Goal: Use online tool/utility: Utilize a website feature to perform a specific function

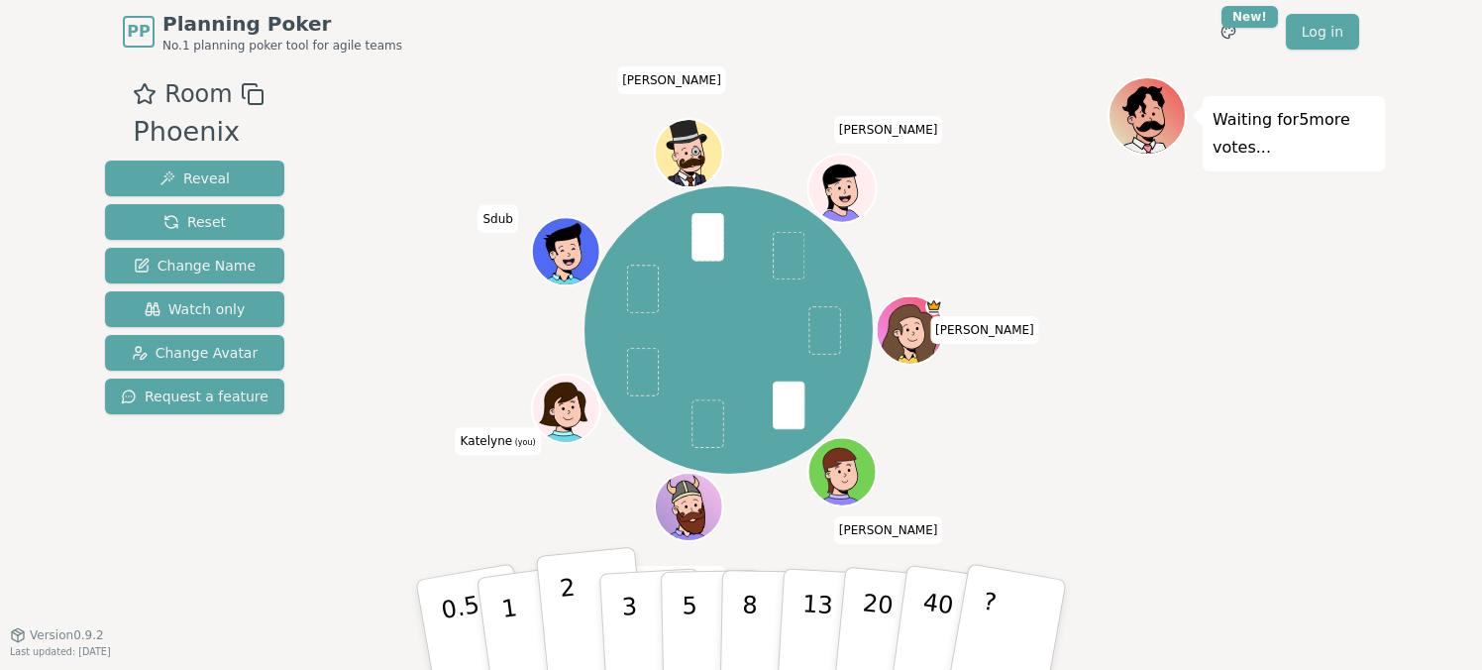
click at [559, 658] on button "2" at bounding box center [592, 625] width 113 height 157
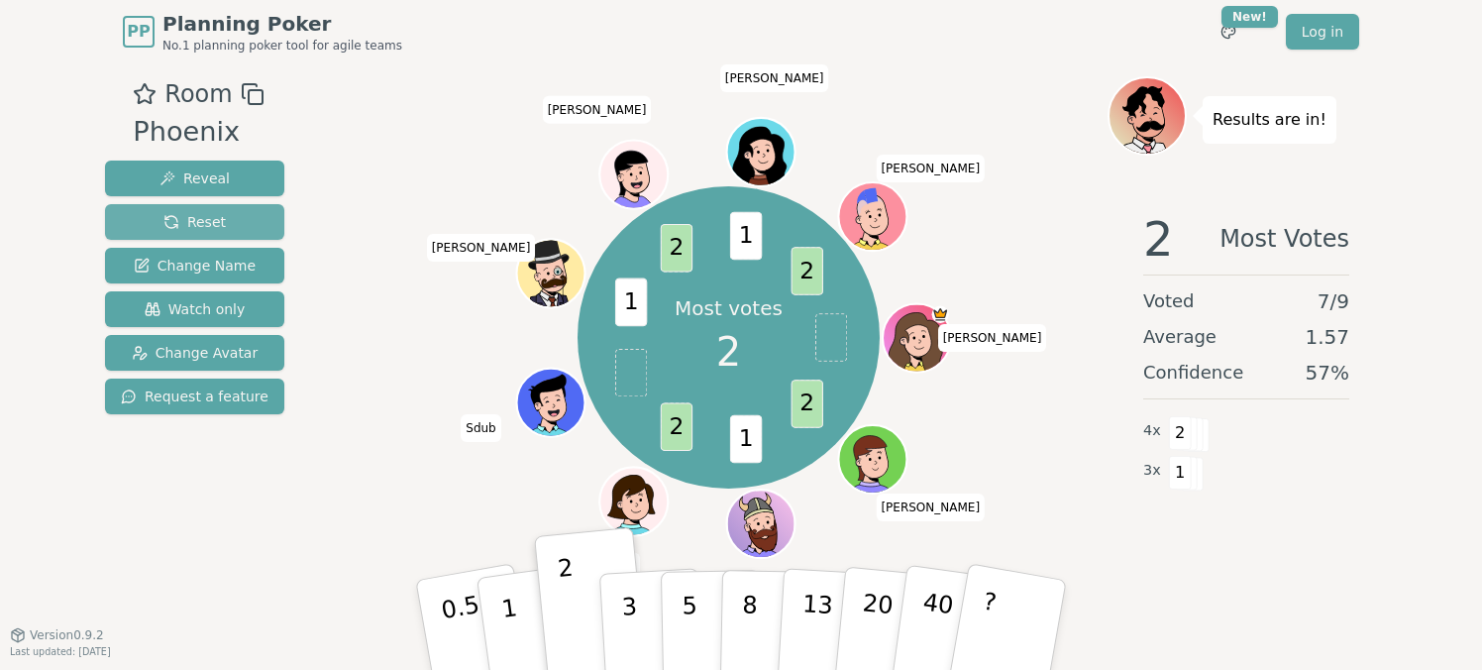
click at [212, 223] on span "Reset" at bounding box center [194, 222] width 62 height 20
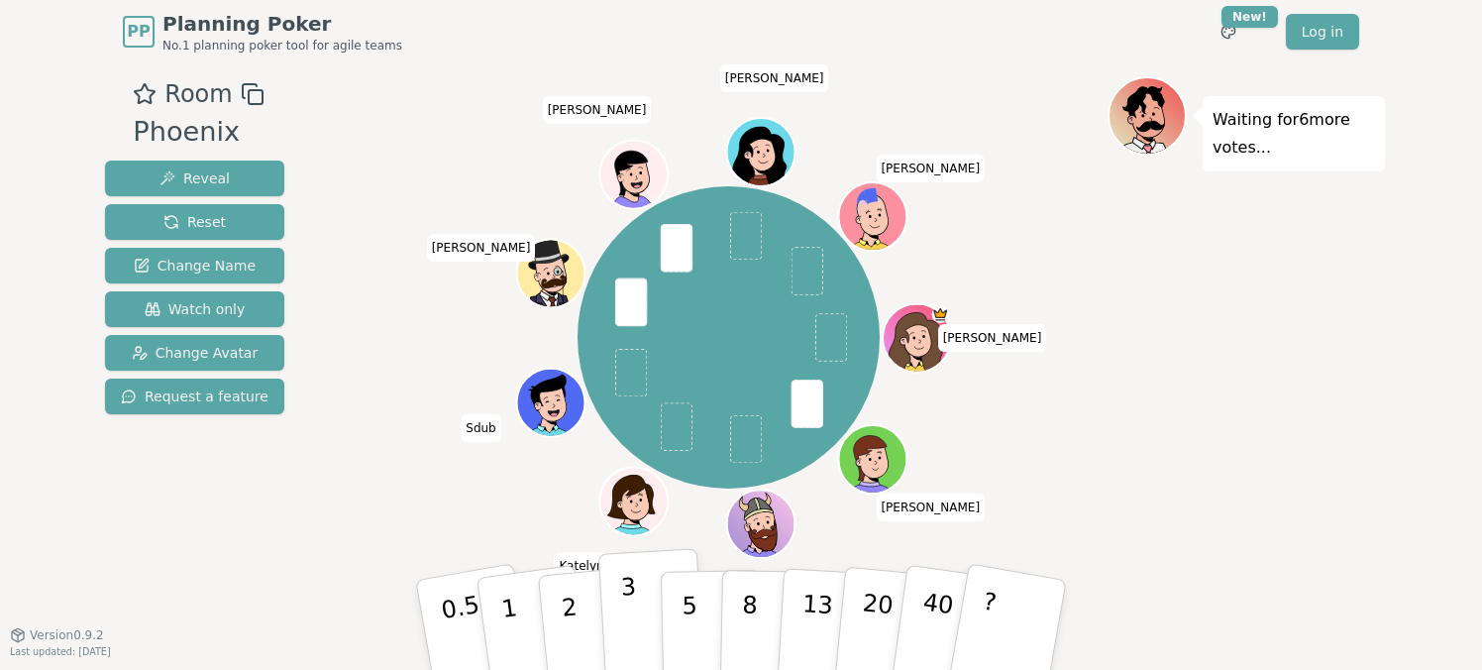
click at [638, 605] on button "3" at bounding box center [652, 625] width 108 height 155
click at [694, 599] on button "5" at bounding box center [712, 625] width 102 height 151
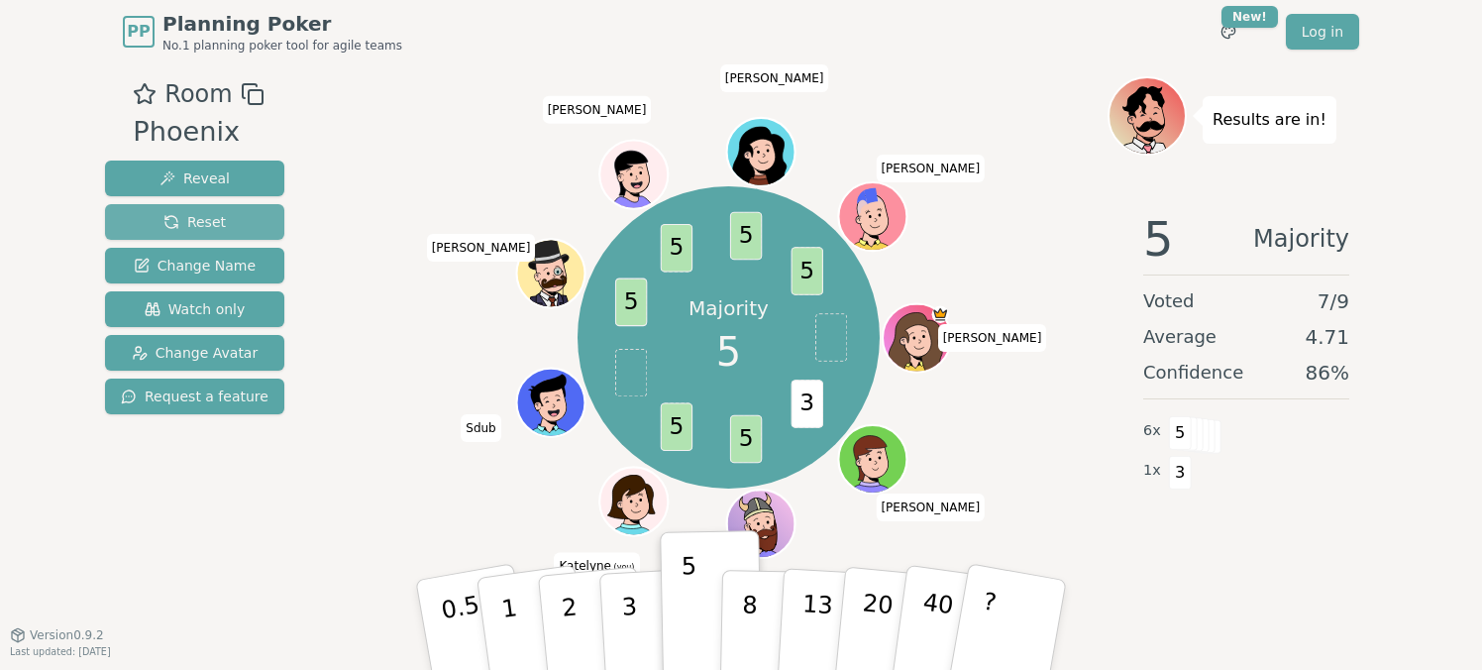
click at [244, 215] on button "Reset" at bounding box center [194, 222] width 179 height 36
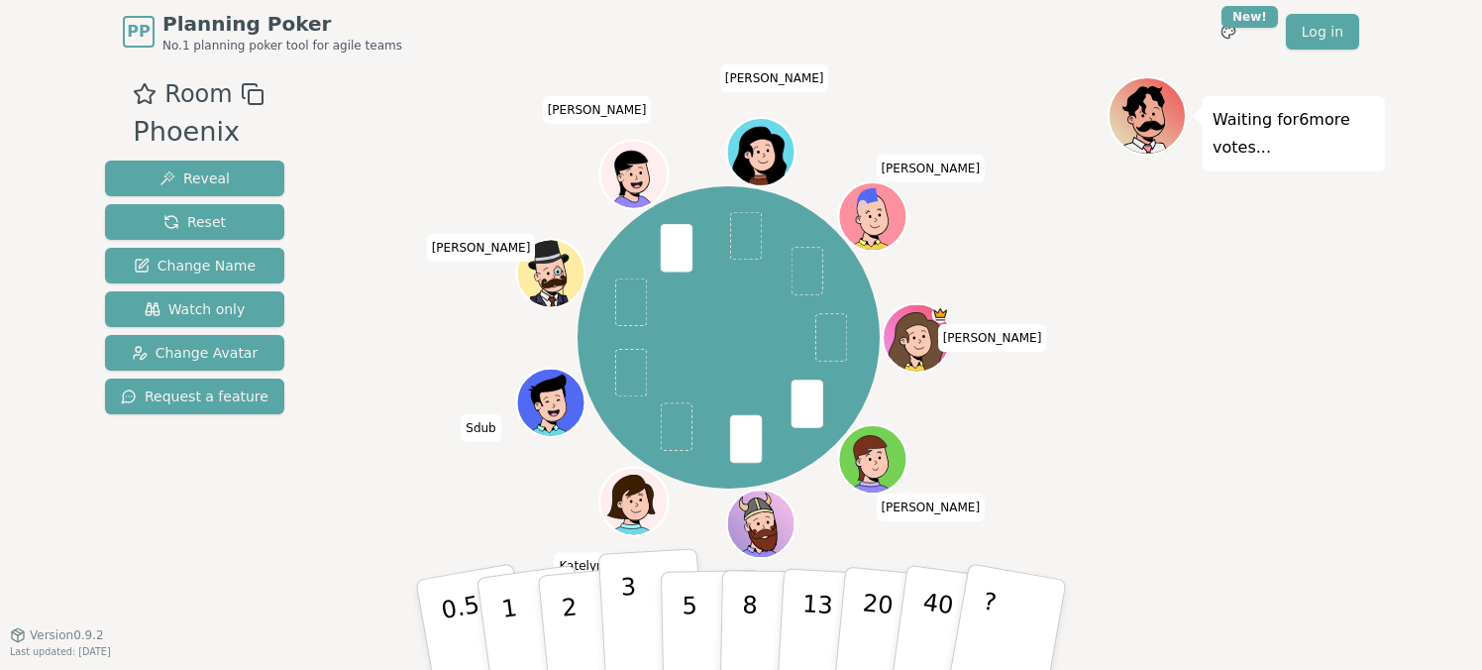
click at [622, 598] on p "3" at bounding box center [631, 626] width 22 height 108
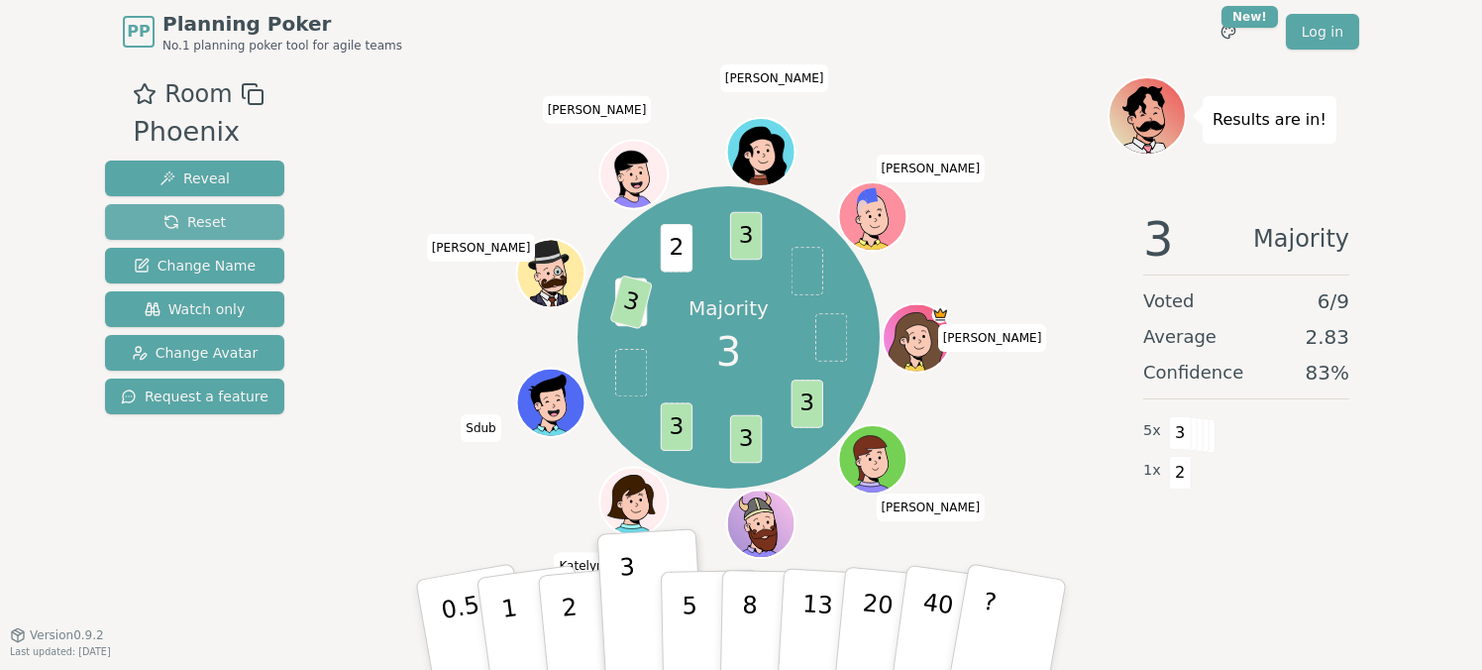
click at [246, 207] on button "Reset" at bounding box center [194, 222] width 179 height 36
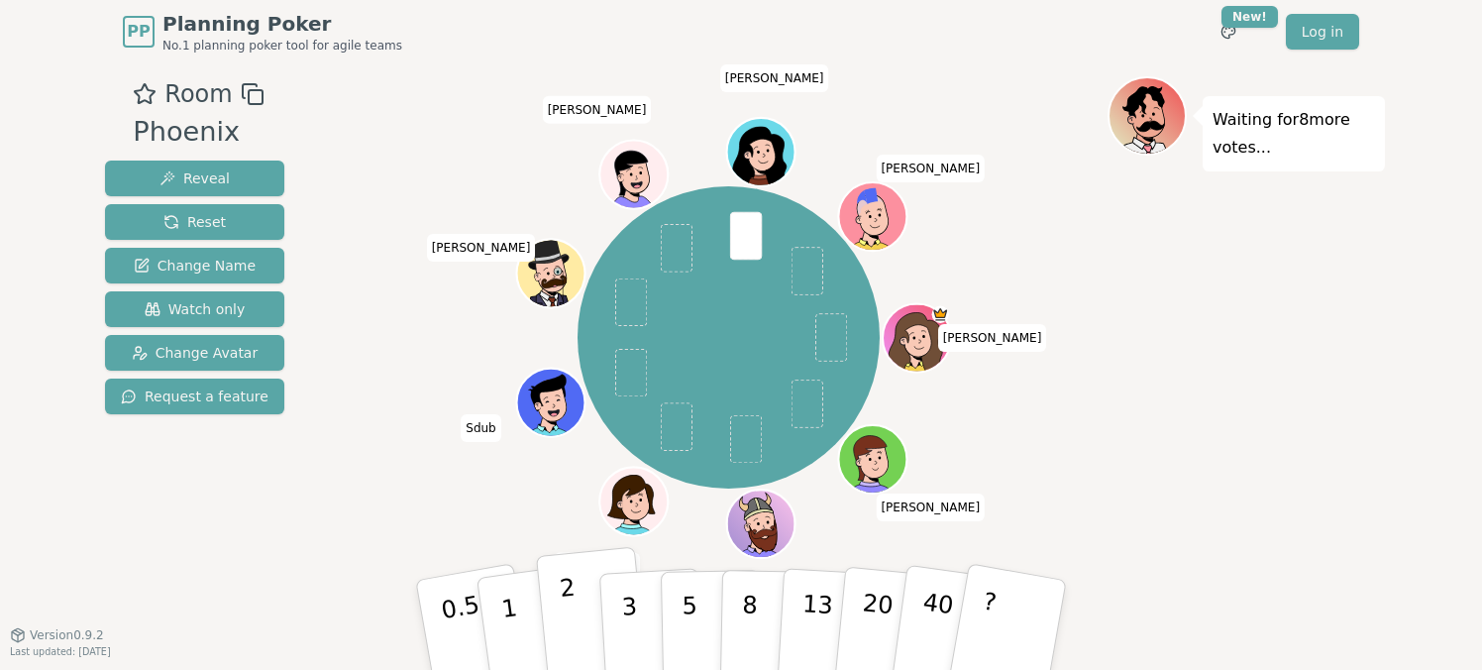
click at [584, 631] on button "2" at bounding box center [592, 625] width 113 height 157
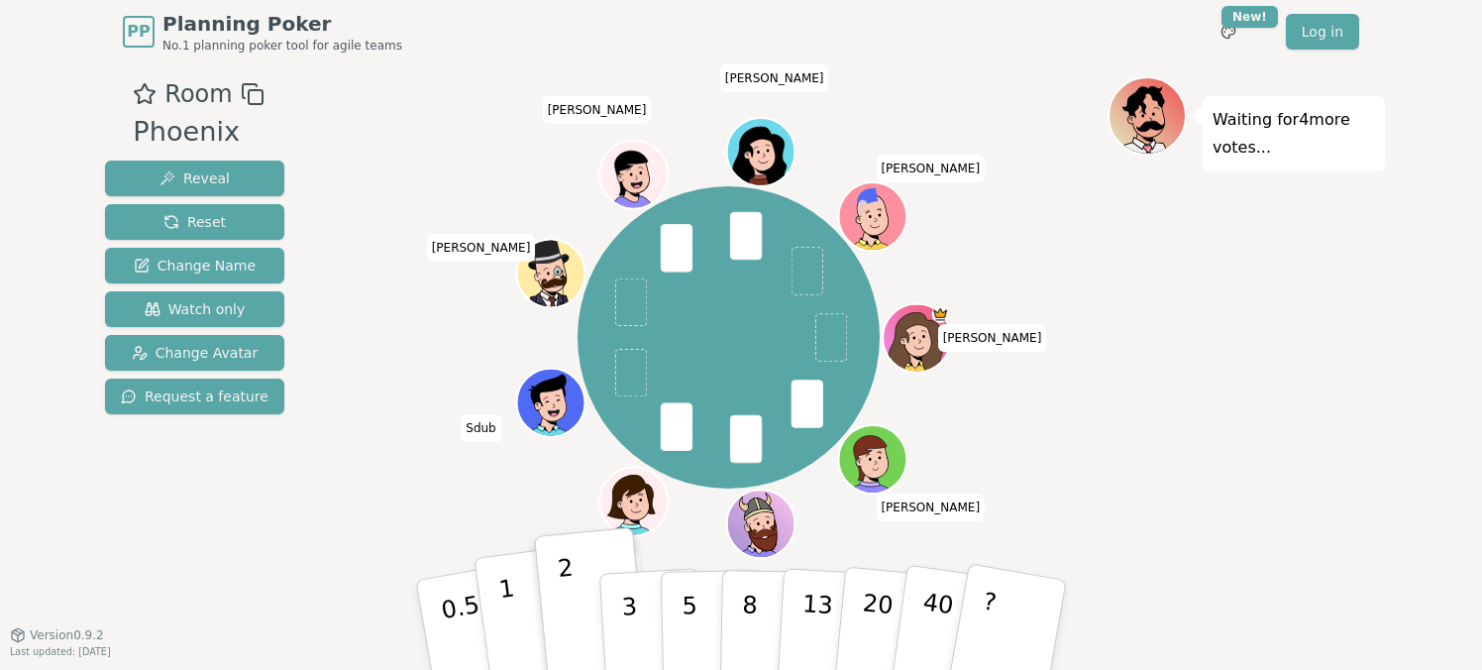
click at [515, 623] on p "1" at bounding box center [512, 627] width 30 height 108
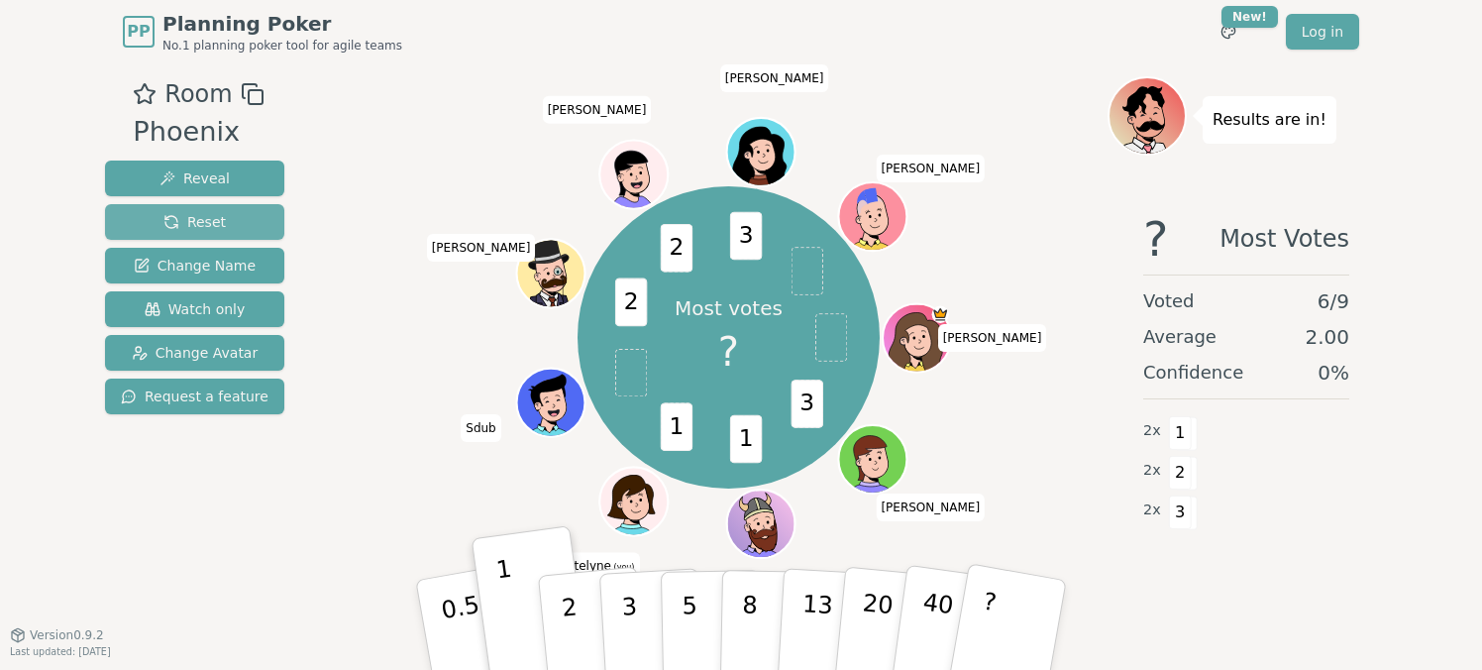
click at [193, 213] on span "Reset" at bounding box center [194, 222] width 62 height 20
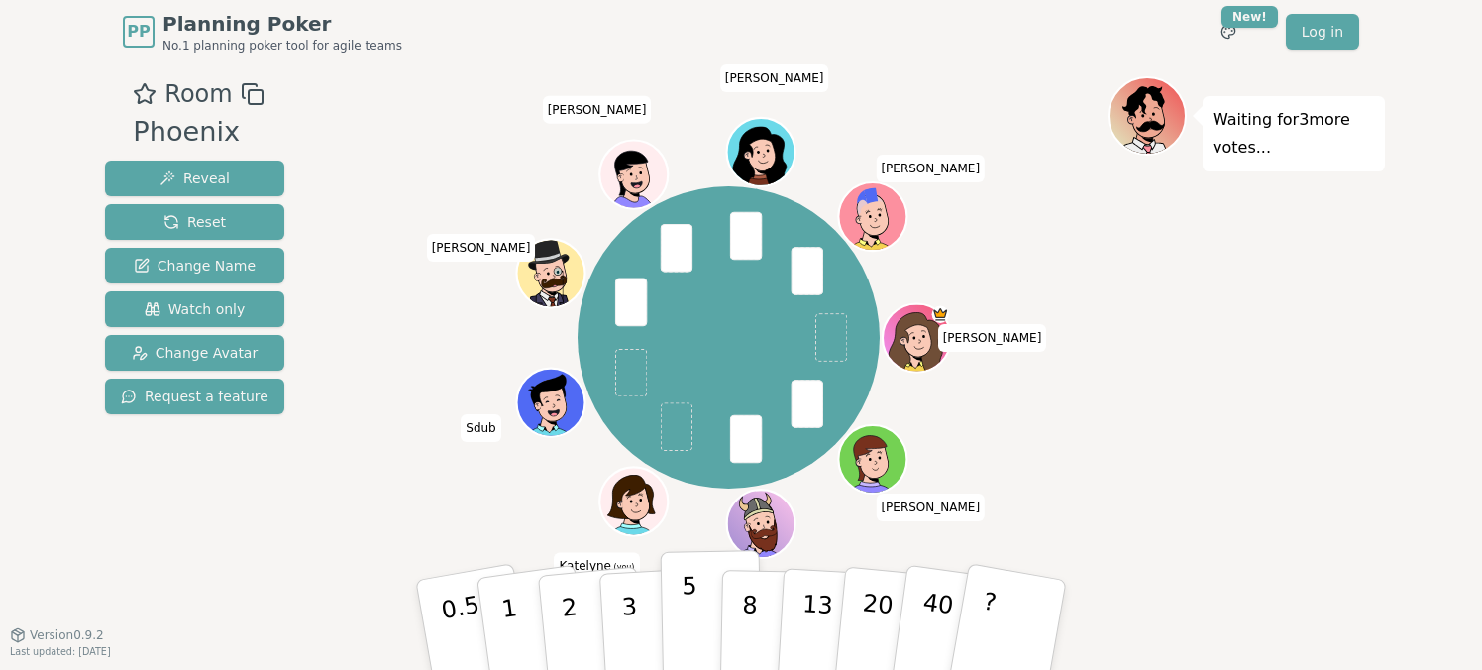
click at [677, 613] on button "5" at bounding box center [712, 625] width 102 height 151
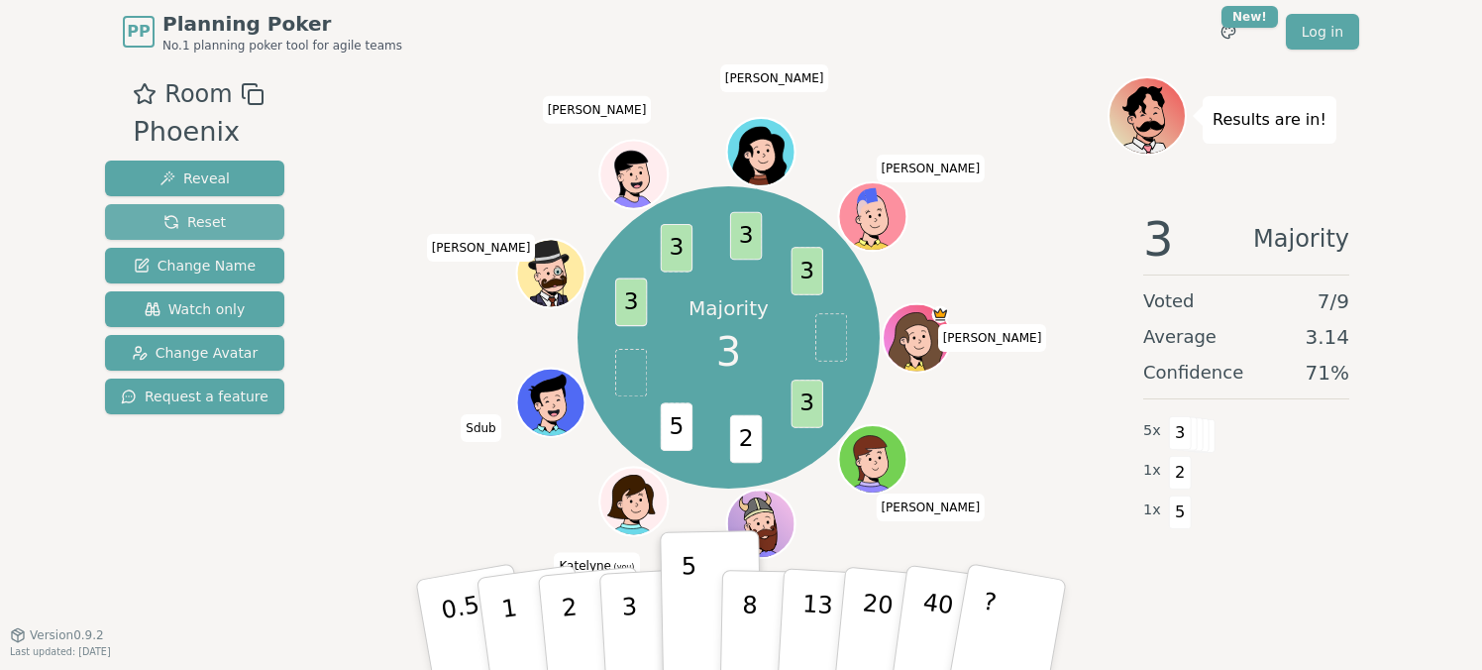
click at [253, 225] on button "Reset" at bounding box center [194, 222] width 179 height 36
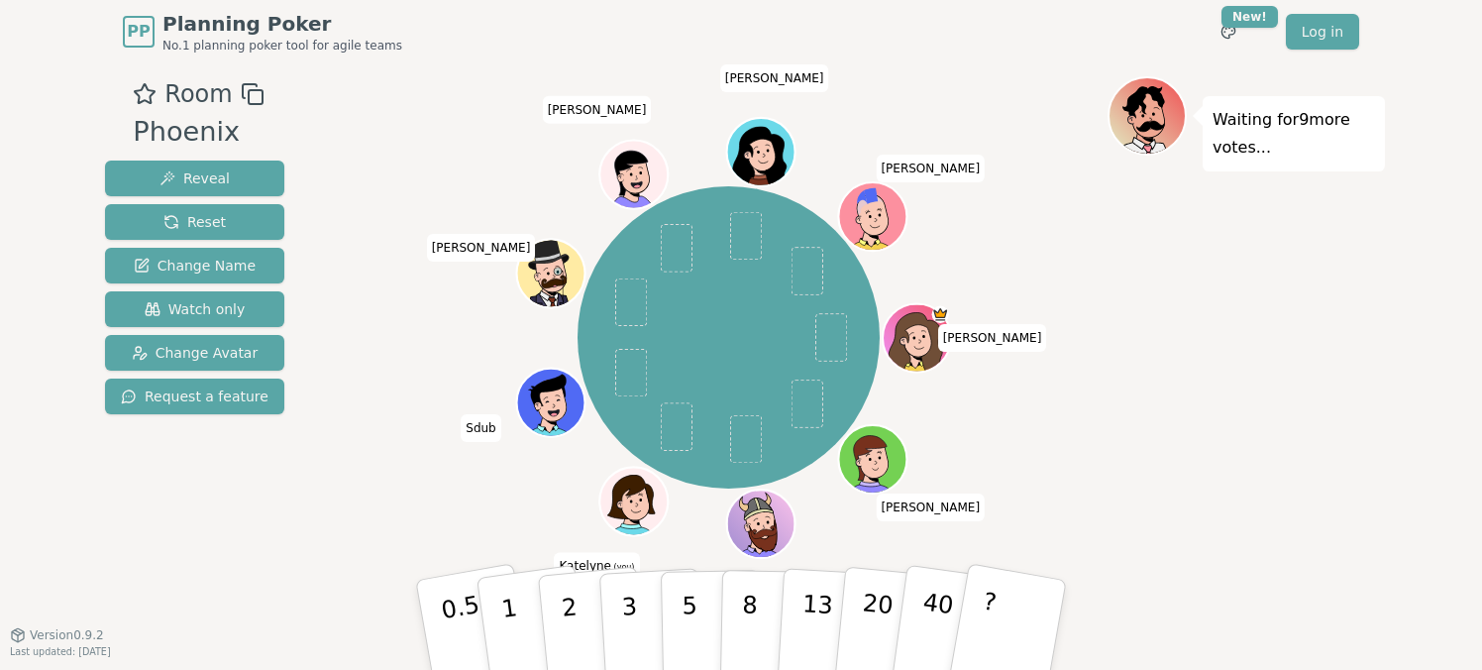
click at [1283, 447] on div "Waiting for 9 more votes..." at bounding box center [1245, 348] width 277 height 545
click at [575, 634] on p "2" at bounding box center [572, 627] width 26 height 108
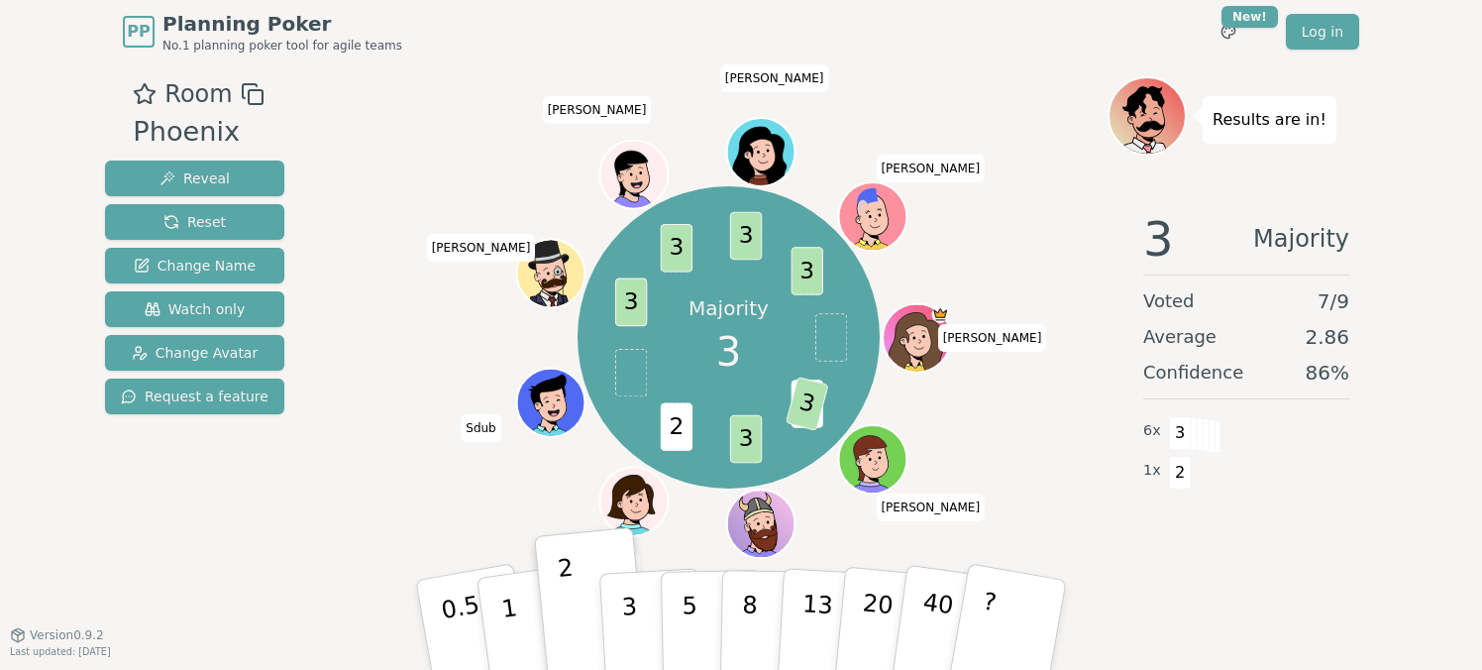
click at [1278, 448] on div "6 x 3" at bounding box center [1246, 431] width 206 height 40
